Goal: Task Accomplishment & Management: Complete application form

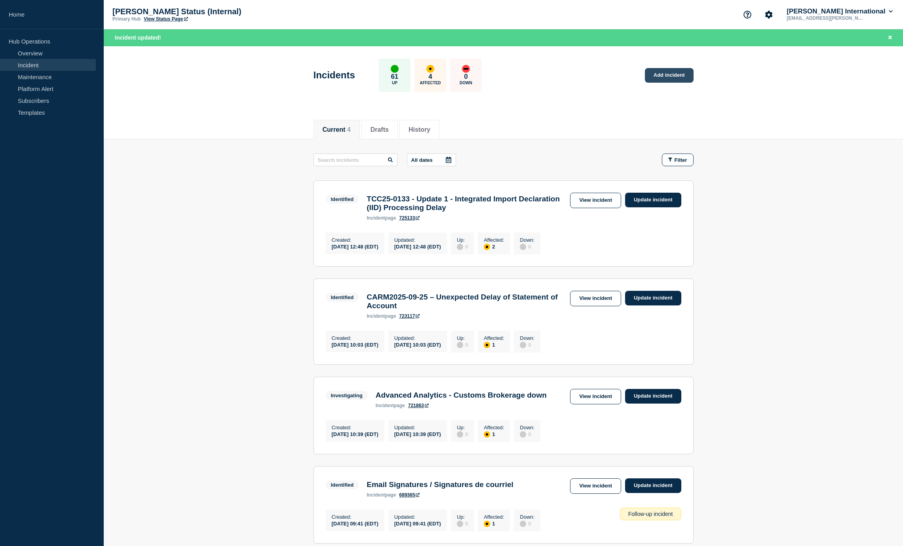
click at [653, 76] on link "Add incident" at bounding box center [669, 75] width 49 height 15
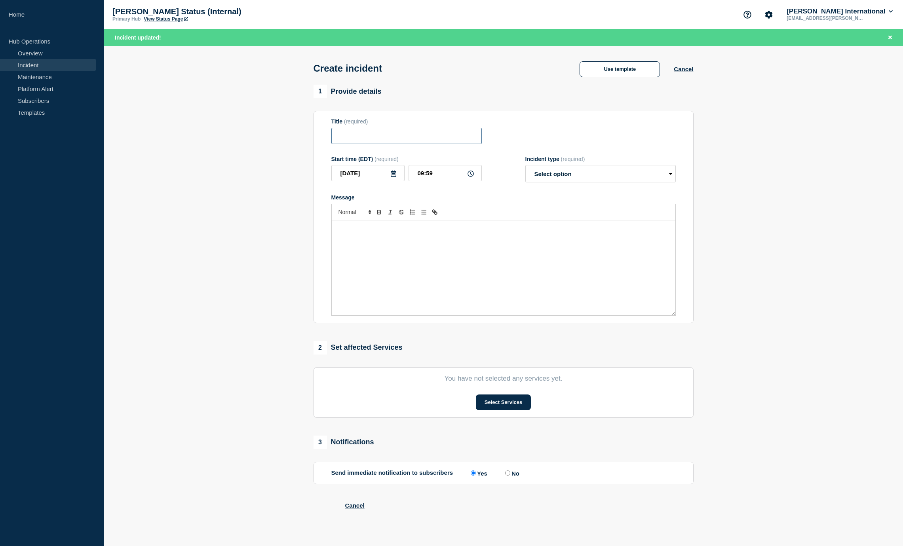
click at [383, 141] on input "Title" at bounding box center [406, 136] width 150 height 16
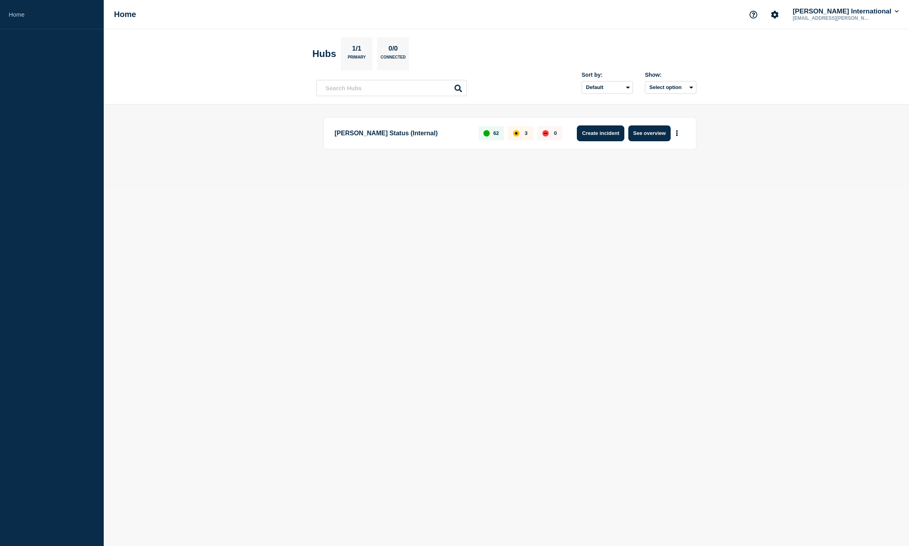
click at [608, 134] on button "Create incident" at bounding box center [601, 134] width 48 height 16
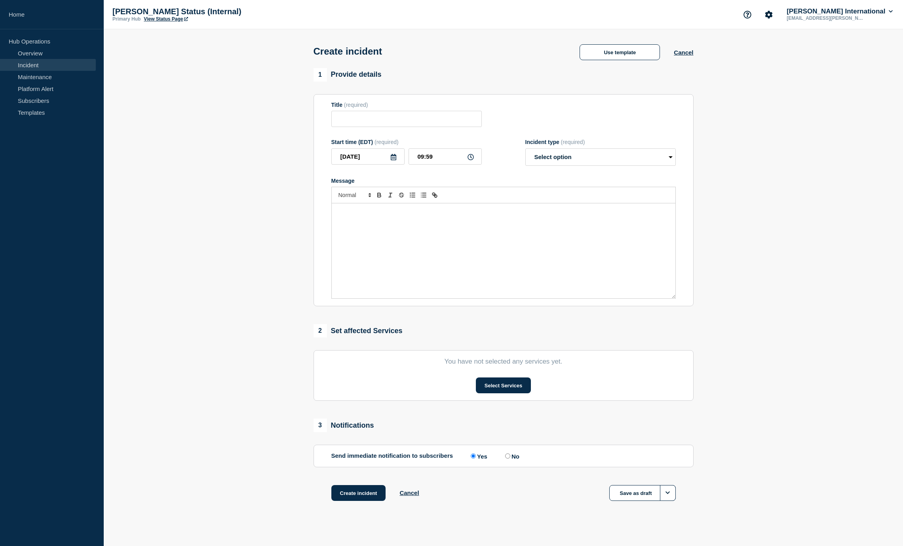
click at [382, 238] on div "Message" at bounding box center [504, 251] width 344 height 95
click at [338, 215] on p "we are experiencing refresh issue with Power BI Brokerage model. we are investi…" at bounding box center [504, 211] width 332 height 7
drag, startPoint x: 428, startPoint y: 215, endPoint x: 474, endPoint y: 214, distance: 46.7
click at [474, 214] on p "We are experiencing refresh issue with Power BI Brokerage model. we are investi…" at bounding box center [504, 211] width 332 height 7
copy p "Power BI Brokerage"
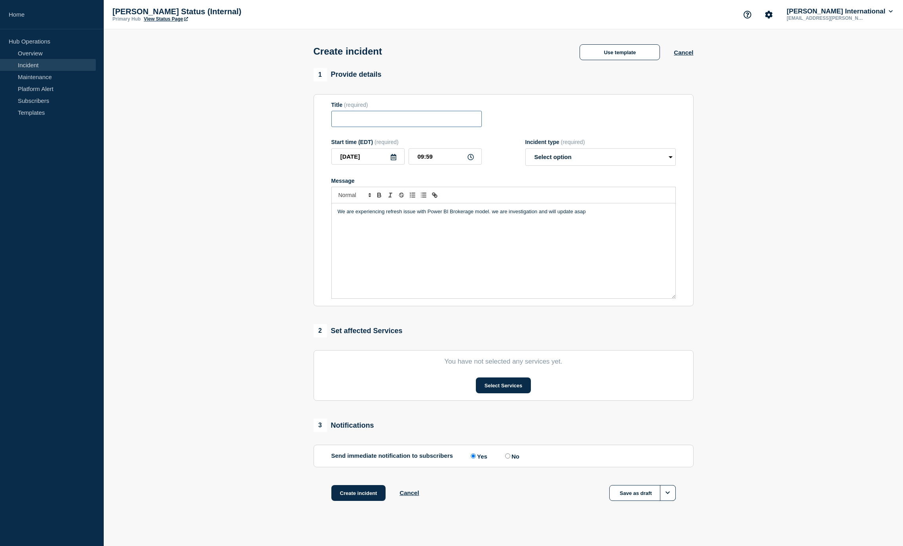
click at [367, 127] on input "Title" at bounding box center [406, 119] width 150 height 16
paste input "Power BI Brokerage"
type input "Power BI Brokerage refresh"
click at [604, 163] on select "Select option Investigating Identified Monitoring" at bounding box center [600, 156] width 150 height 17
select select "investigating"
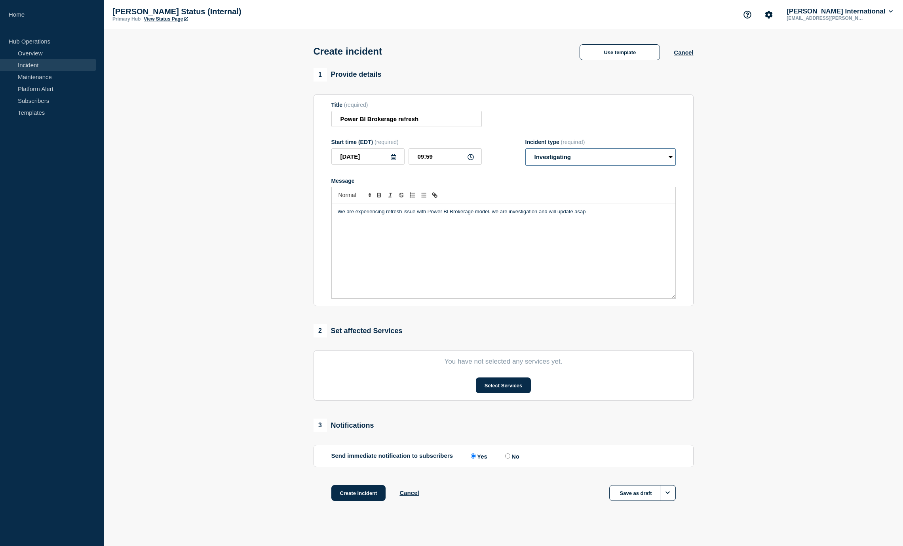
click at [525, 150] on select "Select option Investigating Identified Monitoring" at bounding box center [600, 156] width 150 height 17
click at [508, 252] on div "We are experiencing refresh issue with Power BI Brokerage model. we are investi…" at bounding box center [504, 251] width 344 height 95
click at [493, 389] on button "Select Services" at bounding box center [503, 386] width 55 height 16
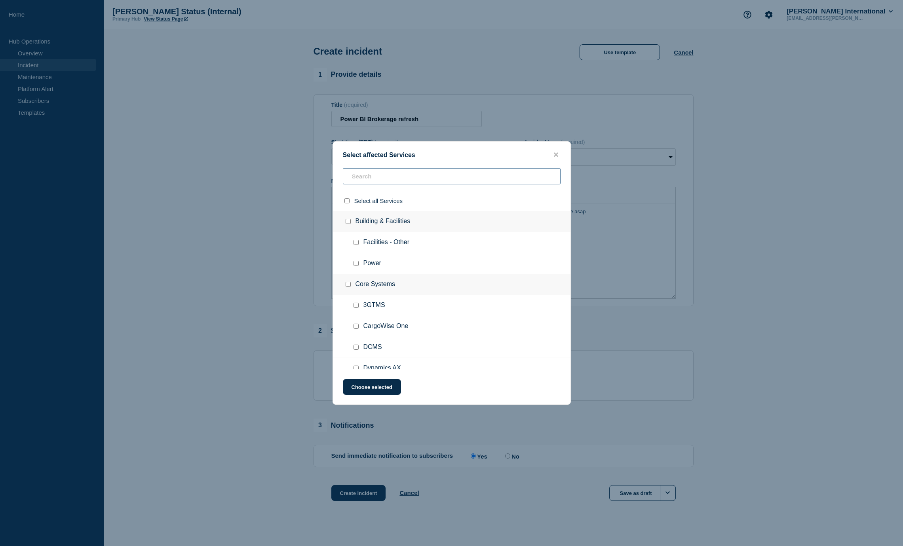
click at [394, 177] on input "text" at bounding box center [452, 176] width 218 height 16
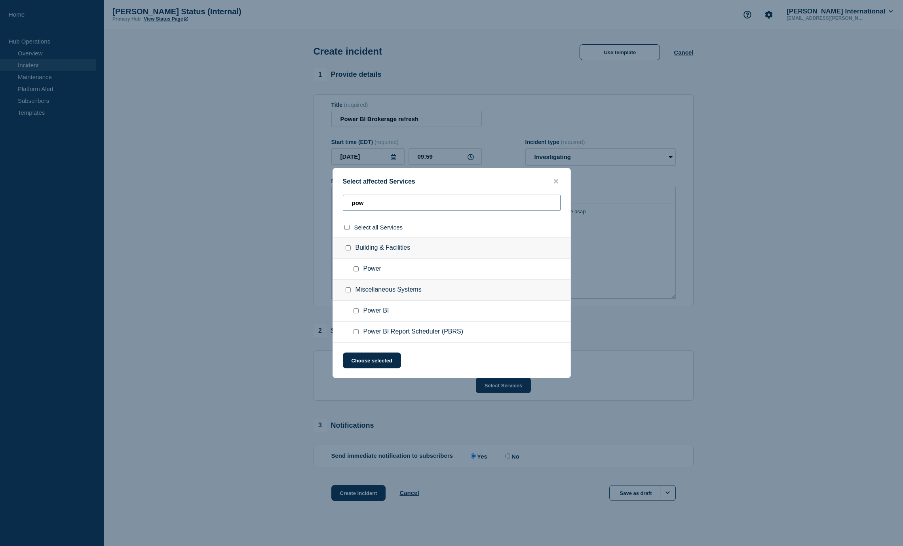
type input "pow"
click at [354, 313] on input "Power BI checkbox" at bounding box center [356, 310] width 5 height 5
checkbox input "true"
click at [356, 333] on input "Power BI Report Scheduler (PBRS) checkbox" at bounding box center [356, 331] width 5 height 5
checkbox input "true"
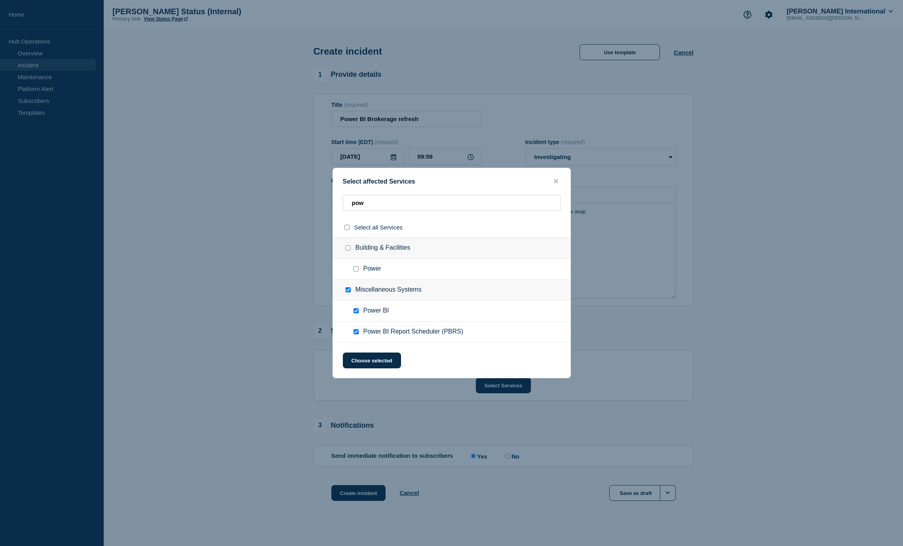
checkbox input "true"
drag, startPoint x: 364, startPoint y: 366, endPoint x: 368, endPoint y: 365, distance: 4.3
click at [364, 366] on button "Choose selected" at bounding box center [372, 361] width 58 height 16
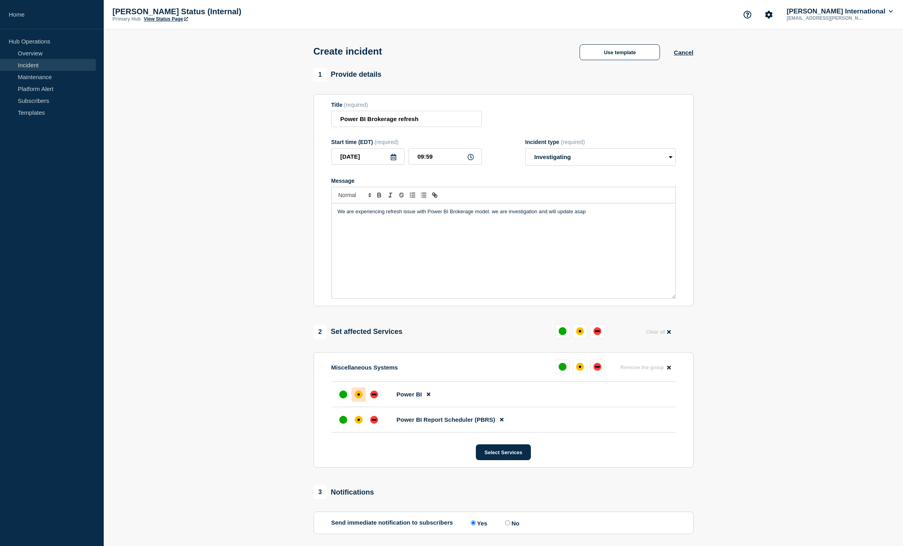
drag, startPoint x: 359, startPoint y: 394, endPoint x: 359, endPoint y: 405, distance: 11.5
click at [360, 396] on div "affected" at bounding box center [359, 395] width 8 height 8
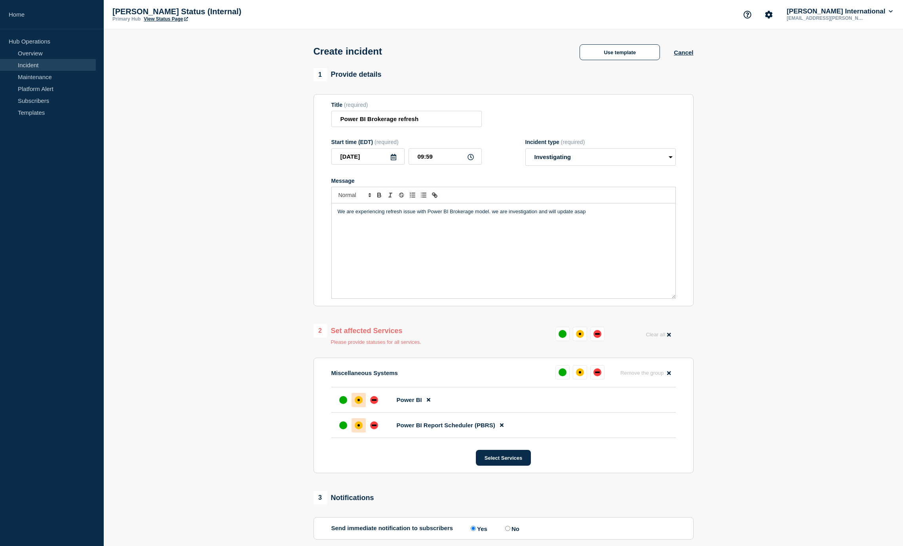
click at [358, 430] on div "affected" at bounding box center [359, 426] width 8 height 8
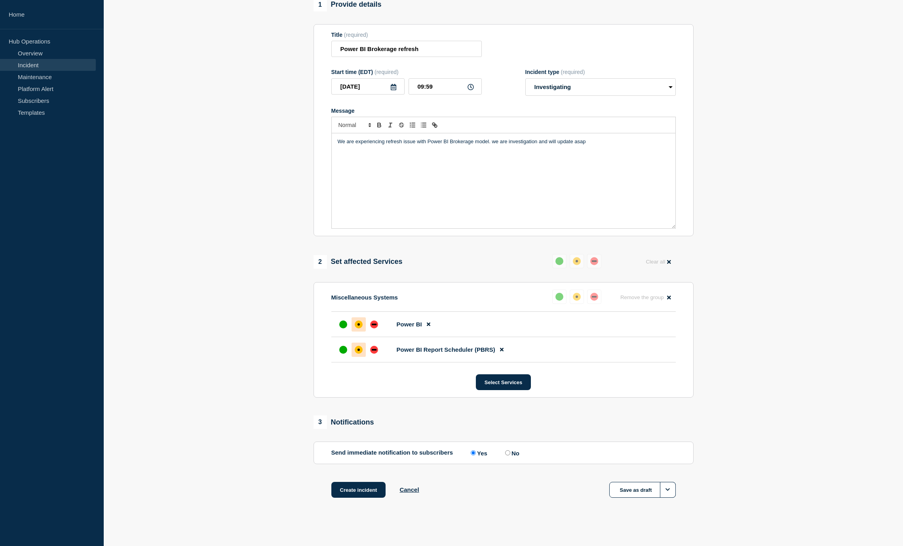
scroll to position [75, 0]
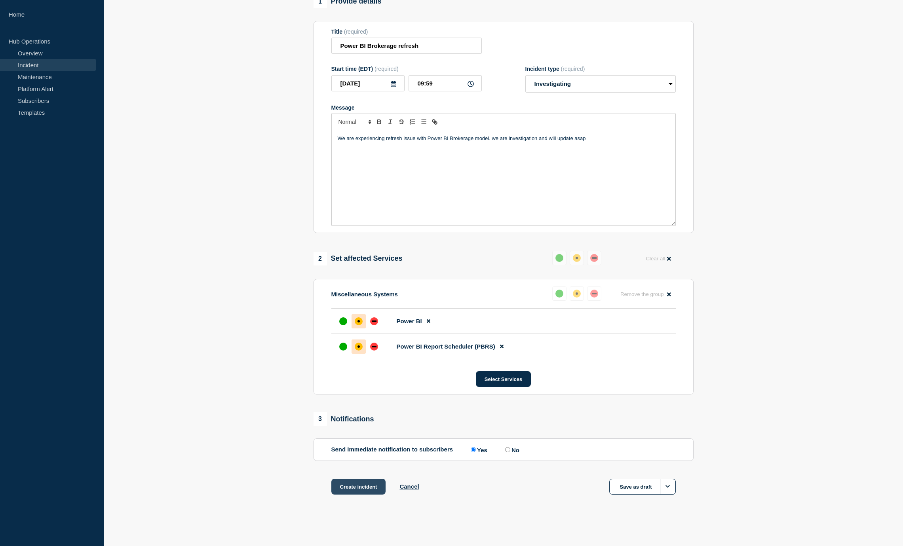
click at [353, 488] on button "Create incident" at bounding box center [358, 487] width 55 height 16
